Goal: Navigation & Orientation: Find specific page/section

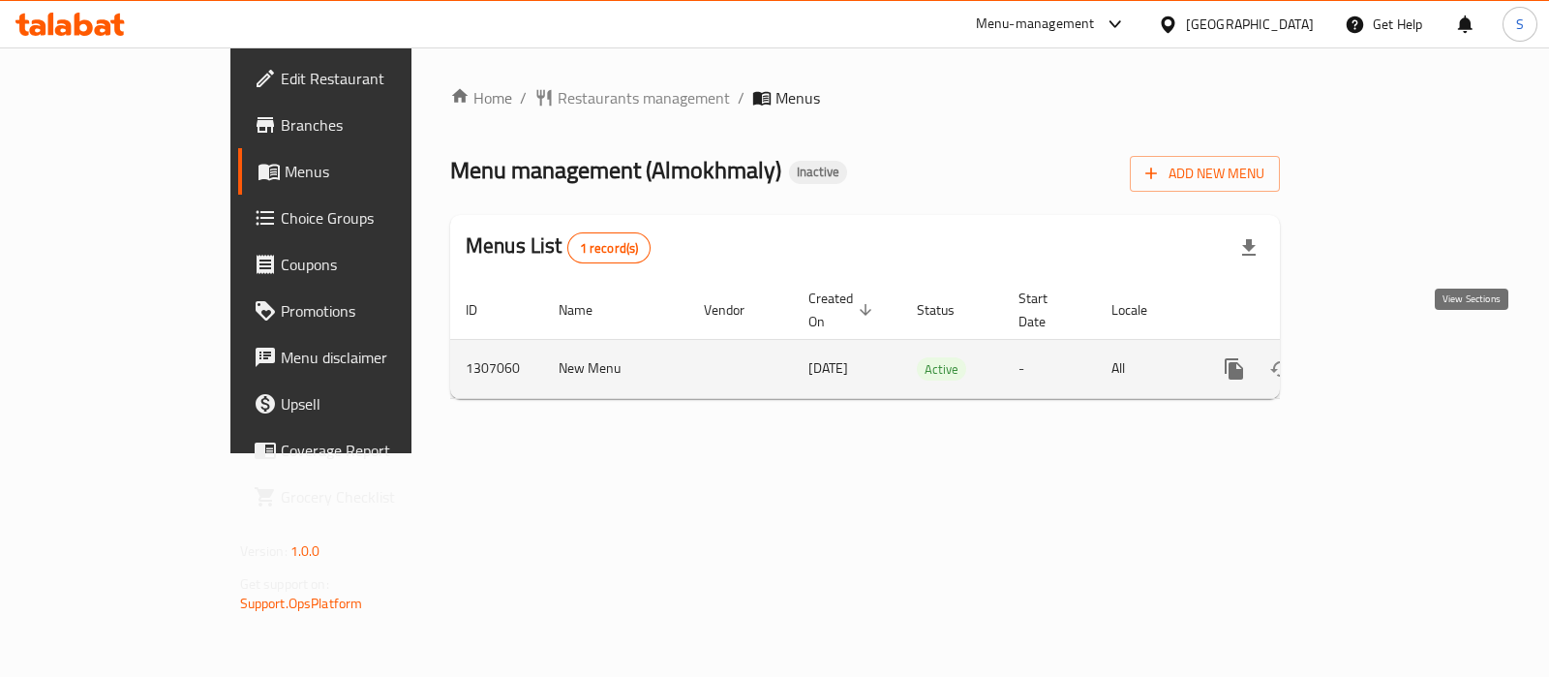
click at [1386, 357] on icon "enhanced table" at bounding box center [1373, 368] width 23 height 23
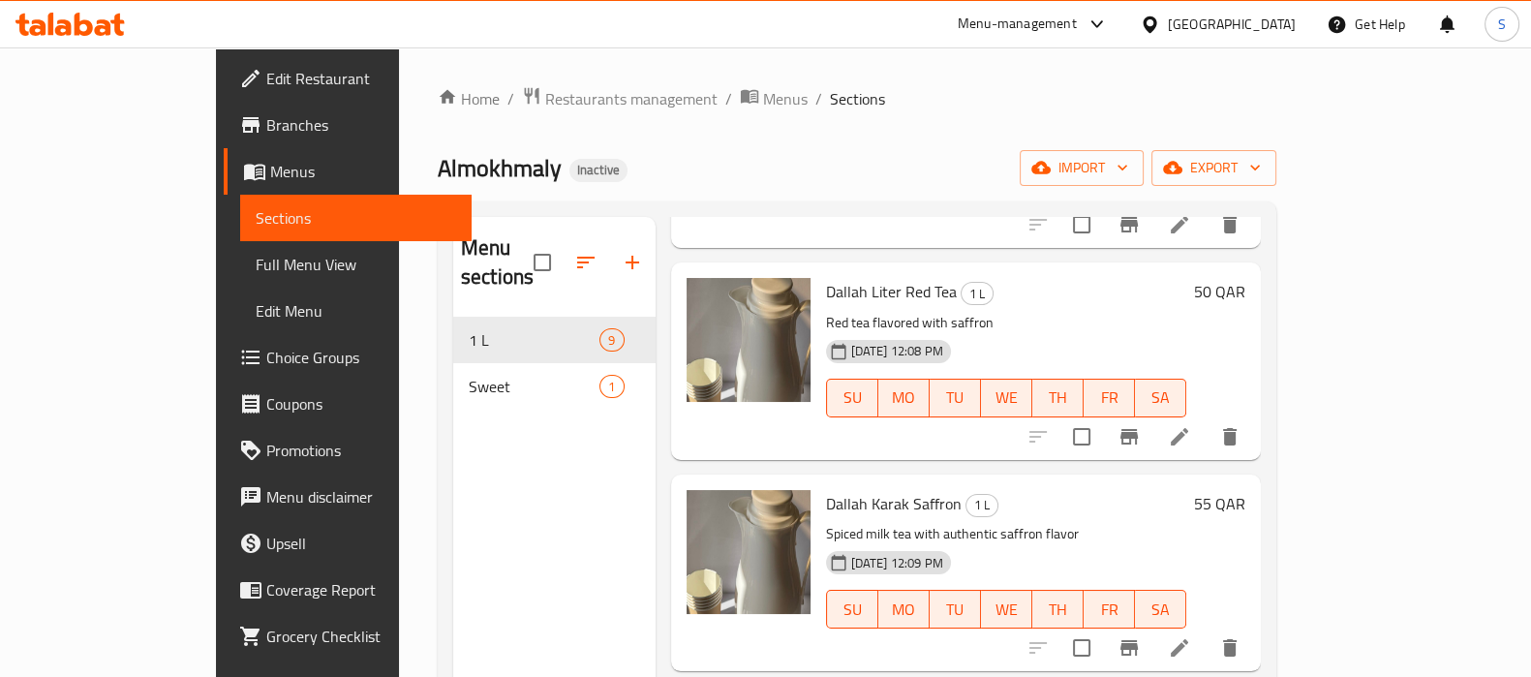
scroll to position [1095, 0]
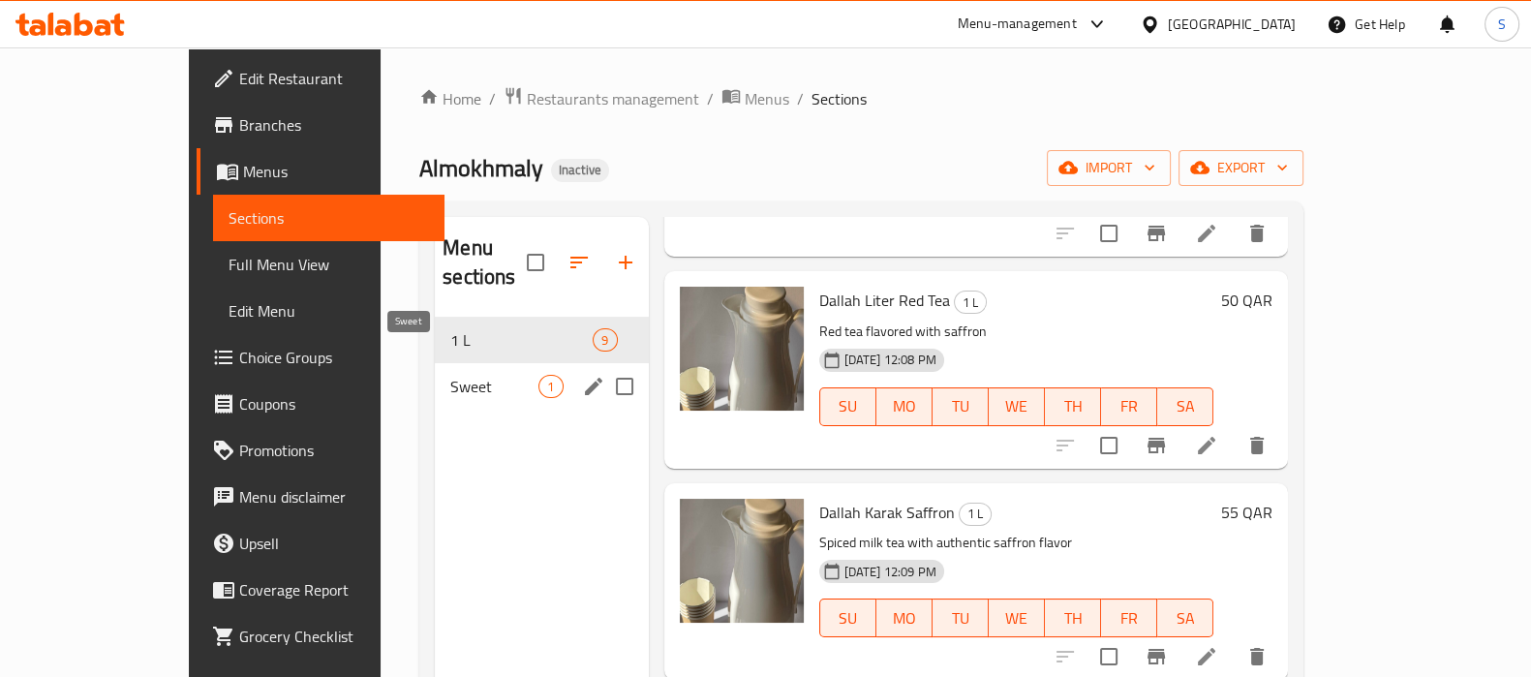
click at [450, 375] on span "Sweet" at bounding box center [494, 386] width 88 height 23
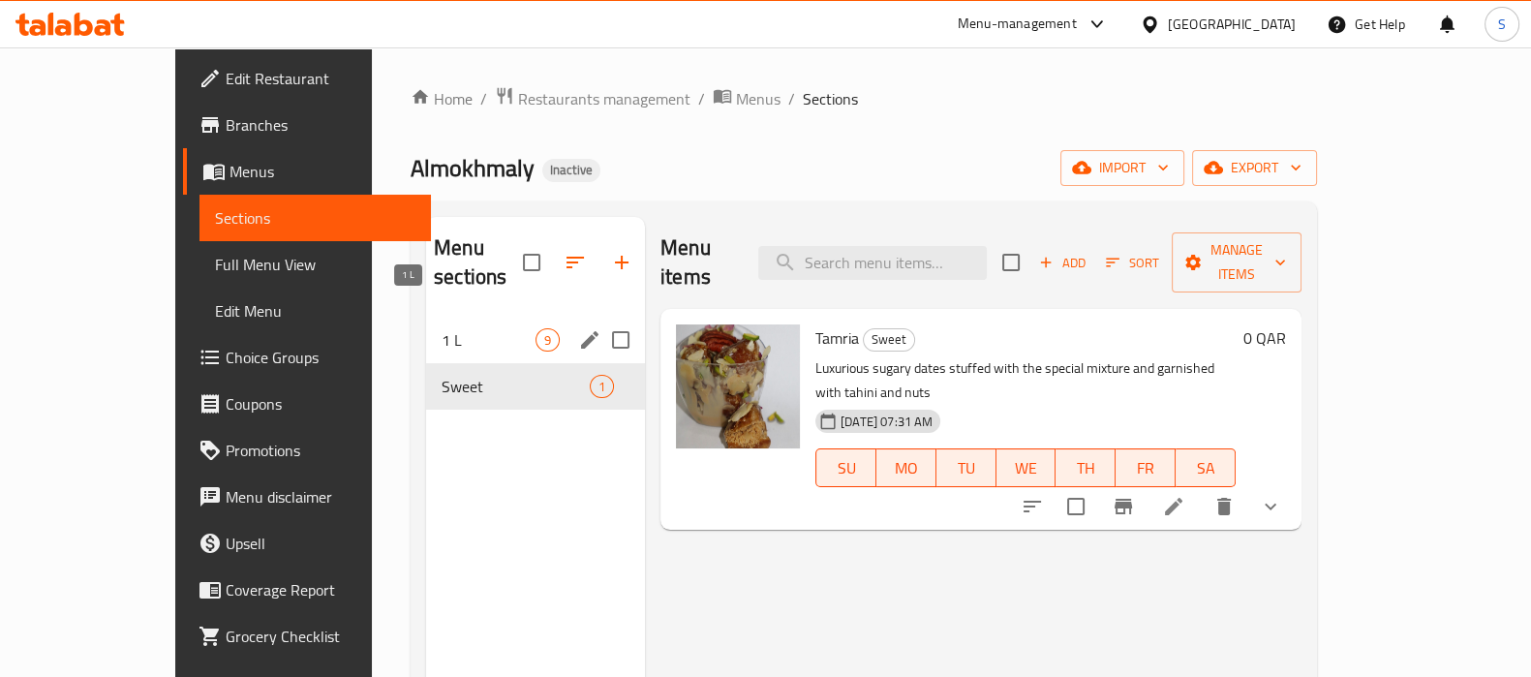
click at [442, 328] on span "1 L" at bounding box center [489, 339] width 94 height 23
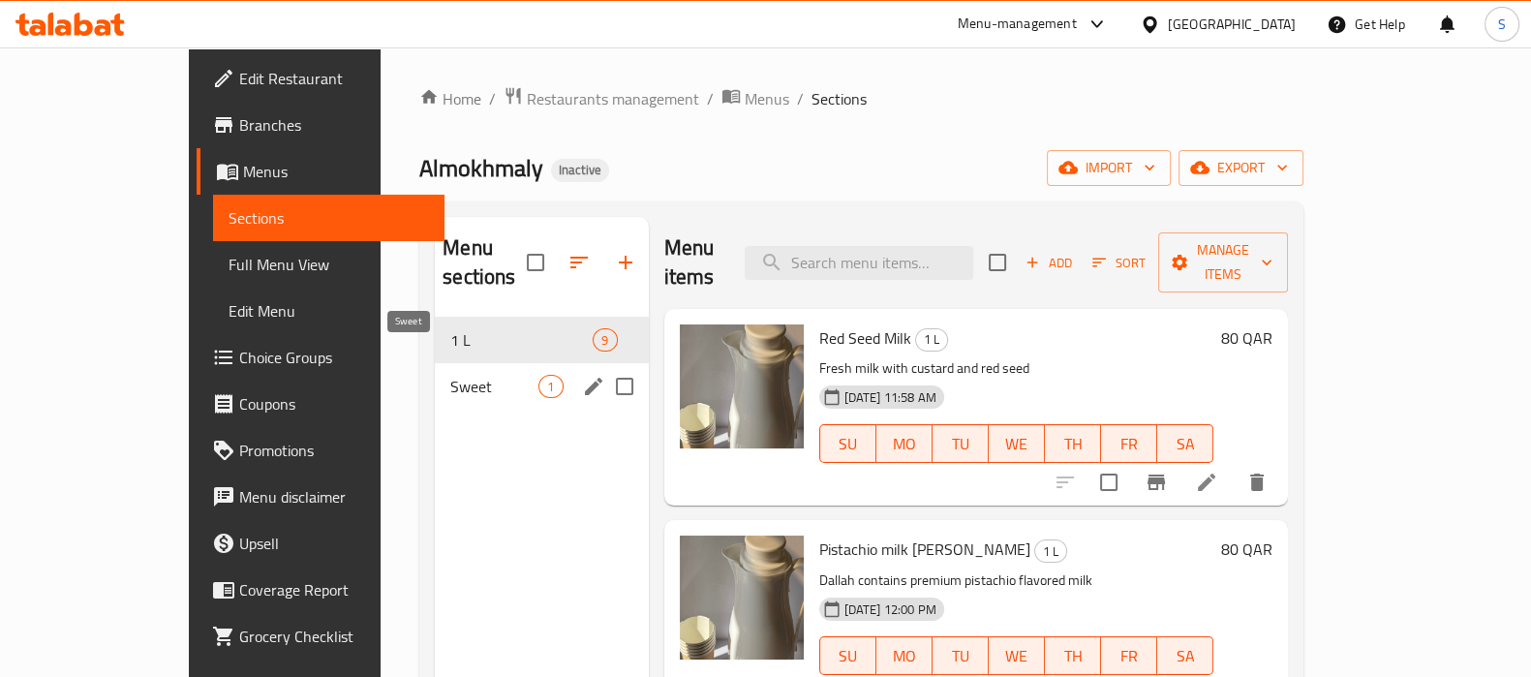
click at [450, 375] on span "Sweet" at bounding box center [494, 386] width 88 height 23
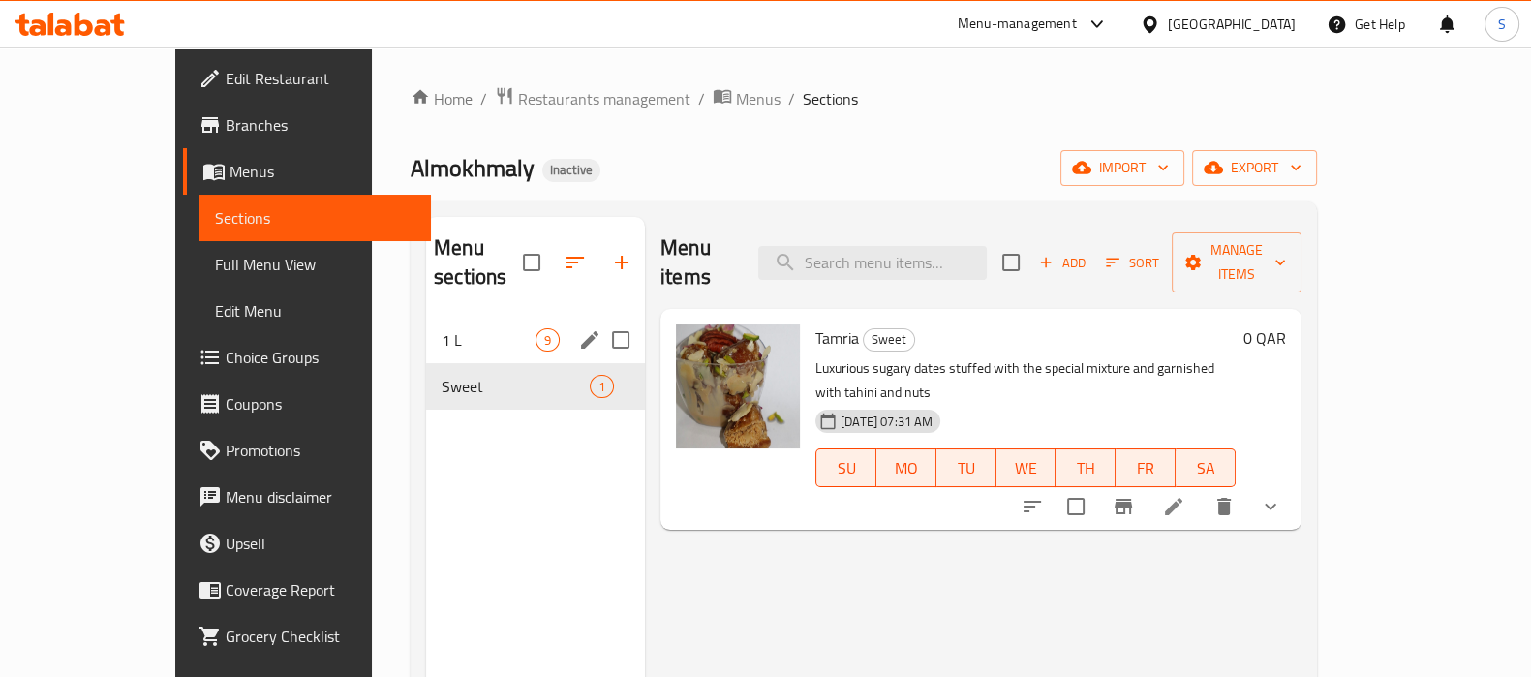
click at [426, 324] on div "1 L 9" at bounding box center [535, 340] width 219 height 46
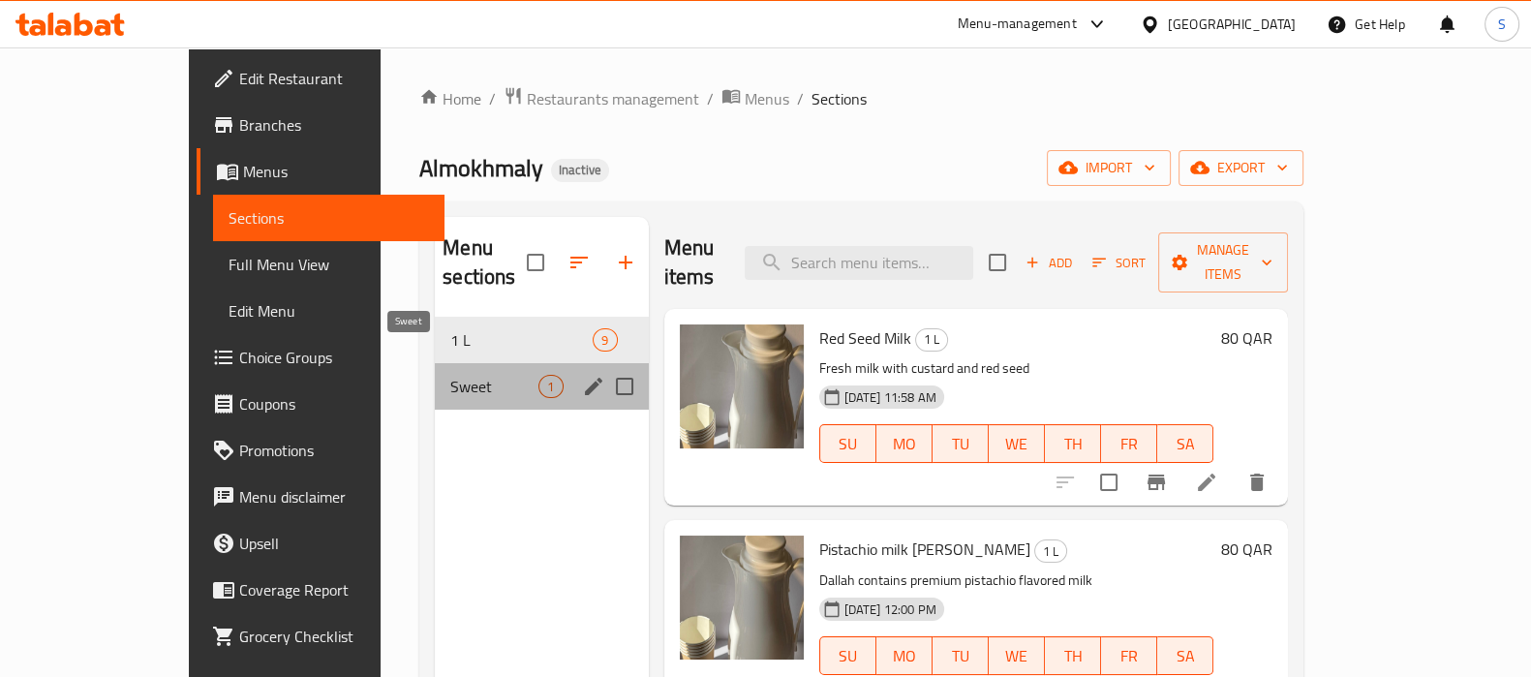
click at [450, 375] on span "Sweet" at bounding box center [494, 386] width 88 height 23
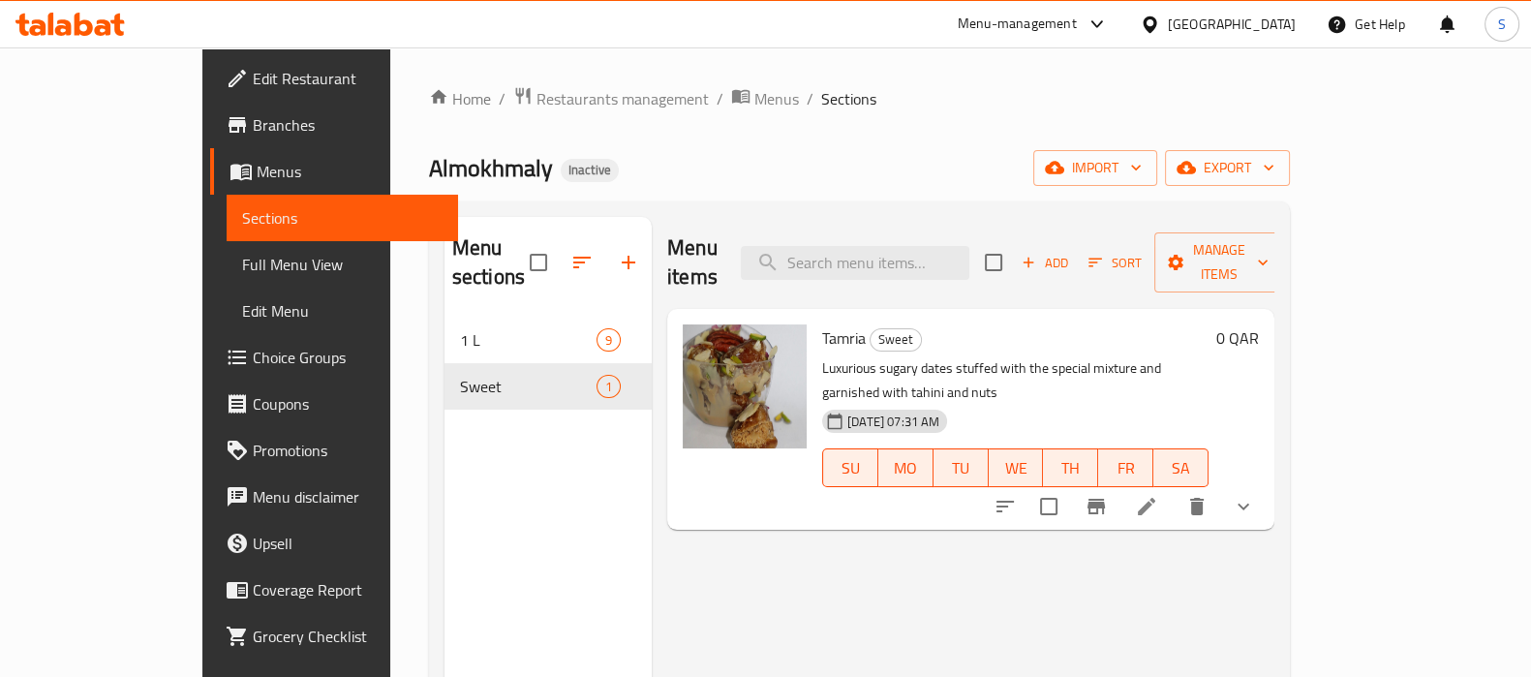
click at [242, 264] on span "Full Menu View" at bounding box center [342, 264] width 200 height 23
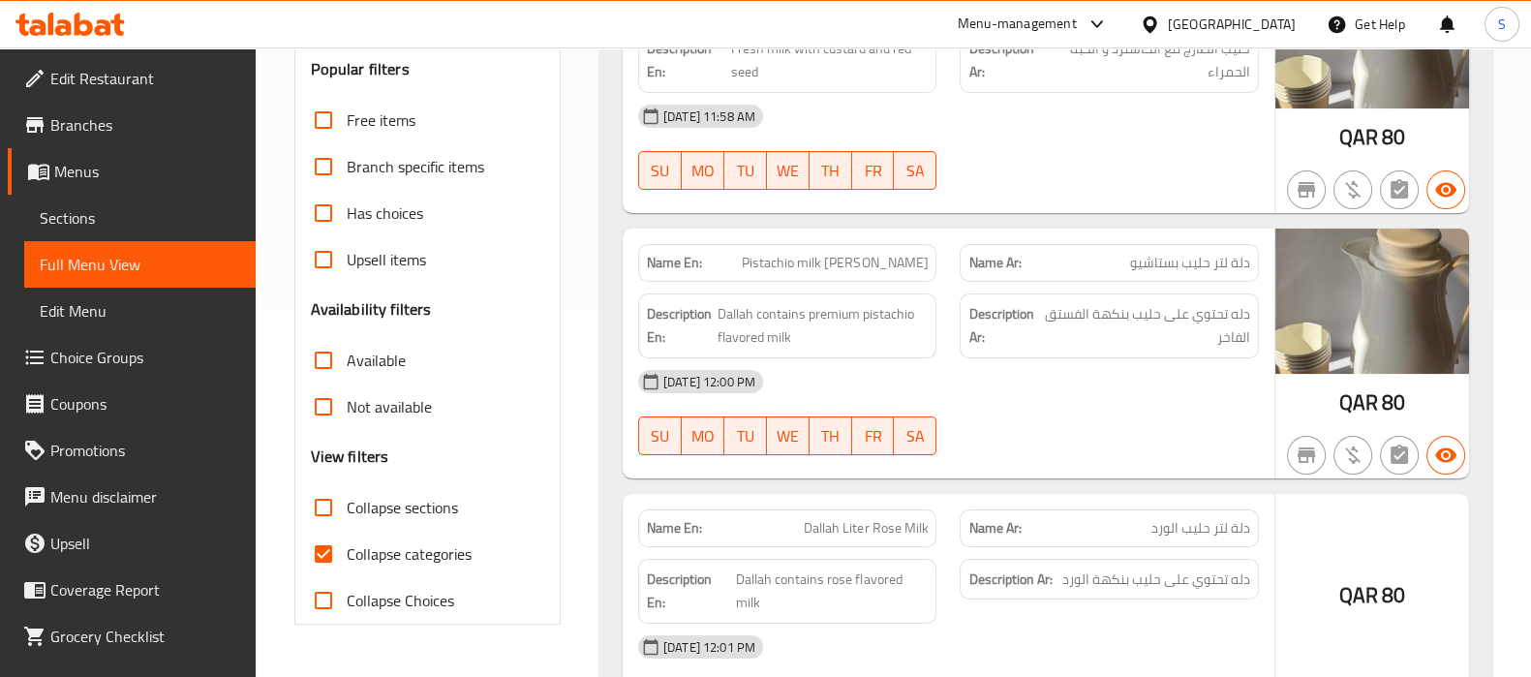
scroll to position [605, 0]
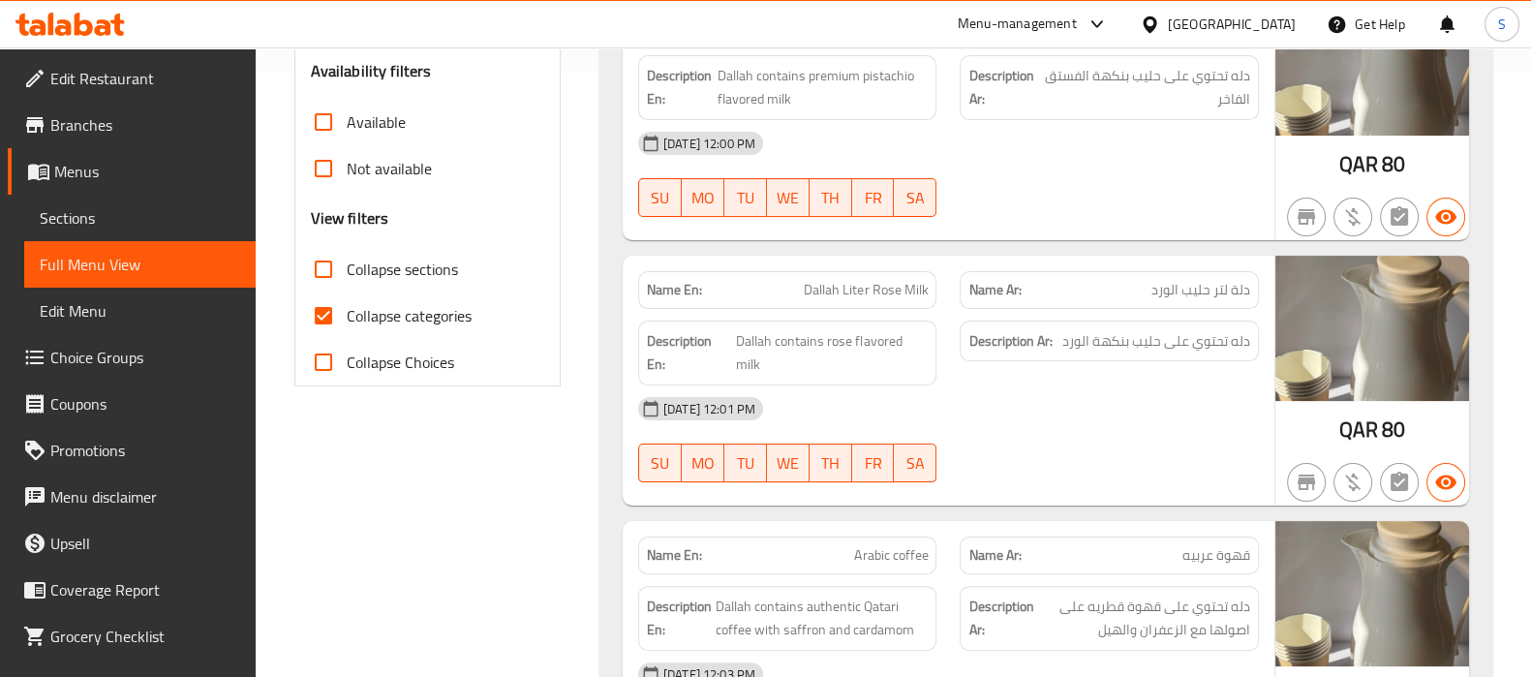
click at [353, 332] on label "Collapse categories" at bounding box center [385, 315] width 171 height 46
click at [347, 332] on input "Collapse categories" at bounding box center [323, 315] width 46 height 46
checkbox input "false"
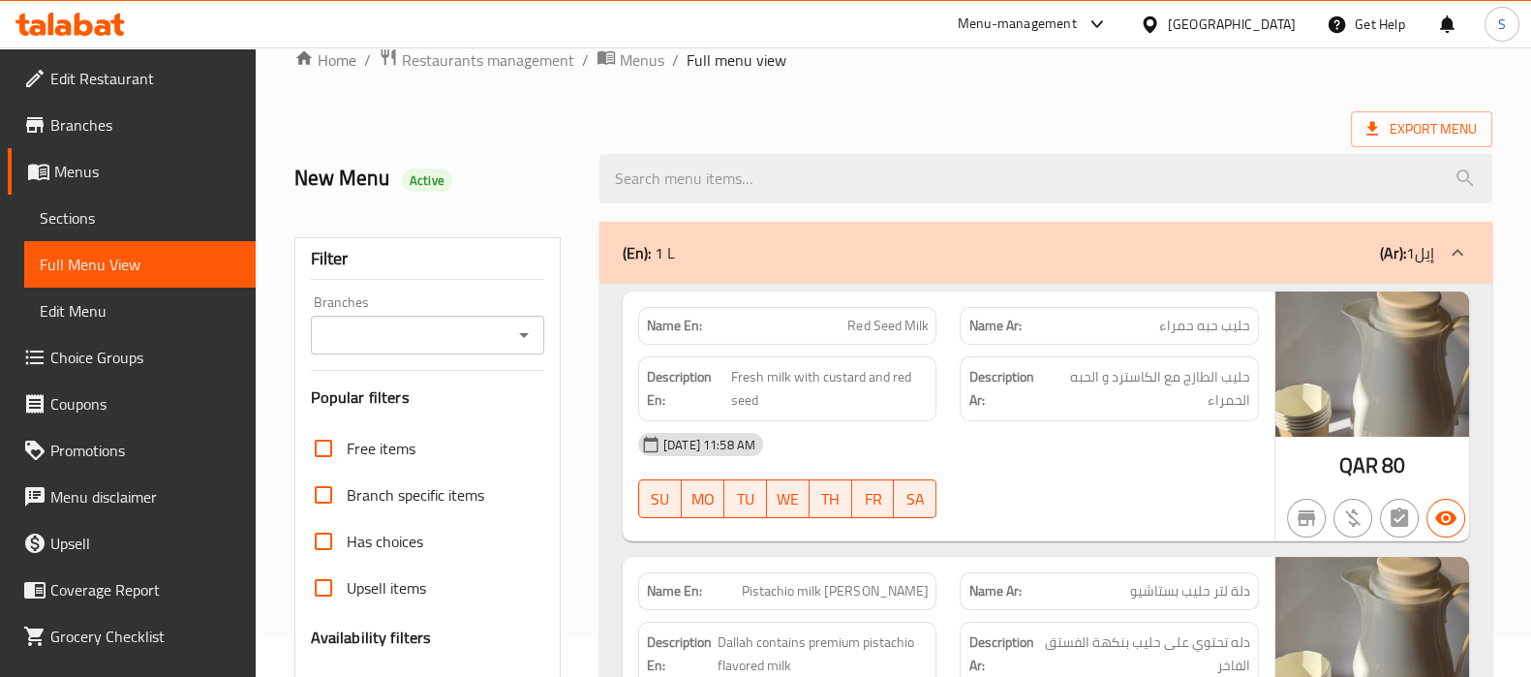
scroll to position [0, 0]
